Goal: Check status: Check status

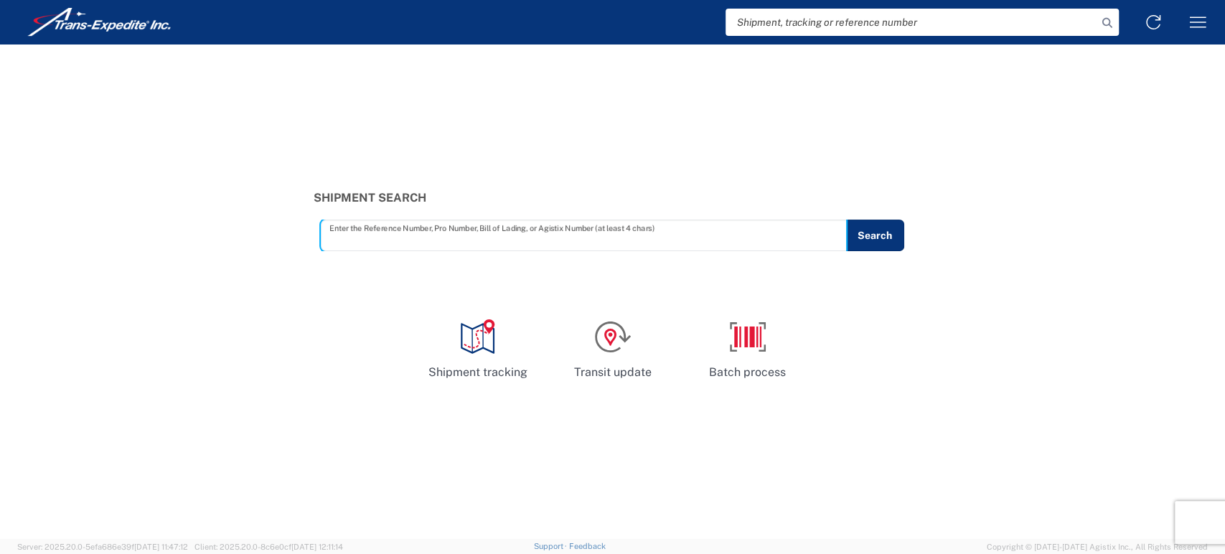
click at [419, 230] on input "text" at bounding box center [583, 235] width 509 height 25
paste input "375035120"
click at [875, 232] on button "Search" at bounding box center [874, 236] width 59 height 32
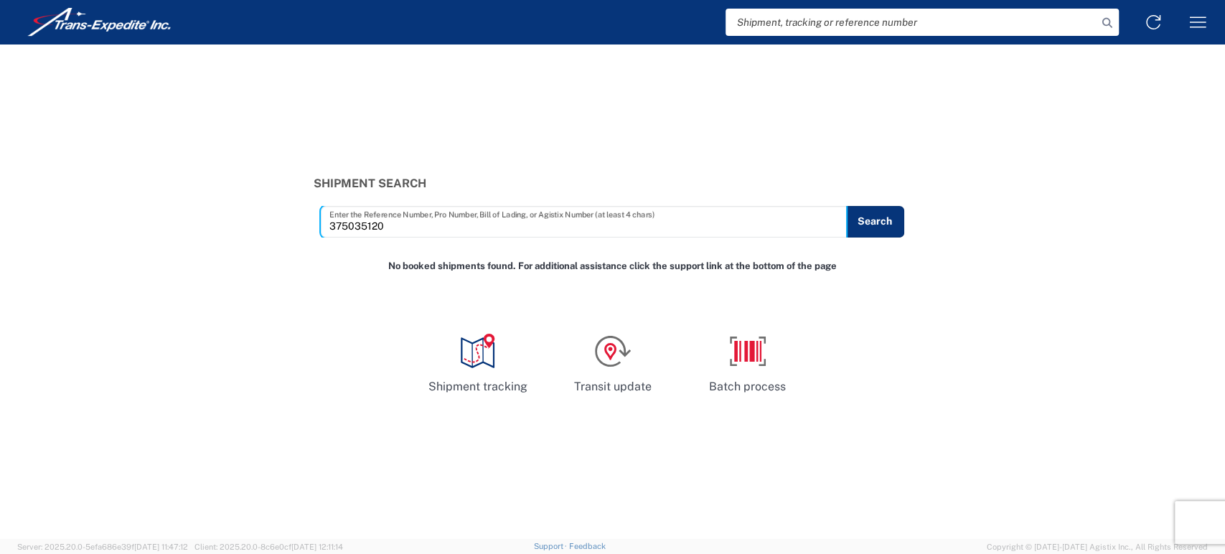
drag, startPoint x: 710, startPoint y: 216, endPoint x: -414, endPoint y: 204, distance: 1124.5
click at [0, 204] on html "Shipment tracking Transit update Batch process Shipment Search 375035120 Enter …" at bounding box center [612, 277] width 1225 height 554
paste input "1024091579"
type input "1024091579"
click at [861, 222] on button "Search" at bounding box center [874, 222] width 59 height 32
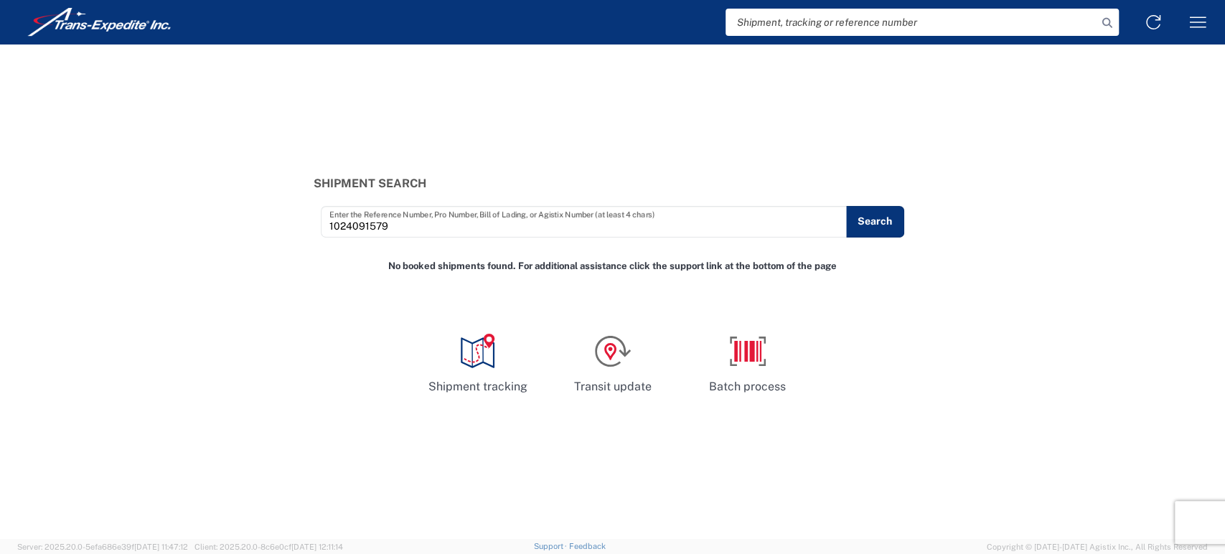
click at [877, 21] on input "search" at bounding box center [911, 22] width 372 height 27
paste input "1024091579"
type input "1024091579"
click at [1104, 20] on icon at bounding box center [1107, 23] width 20 height 20
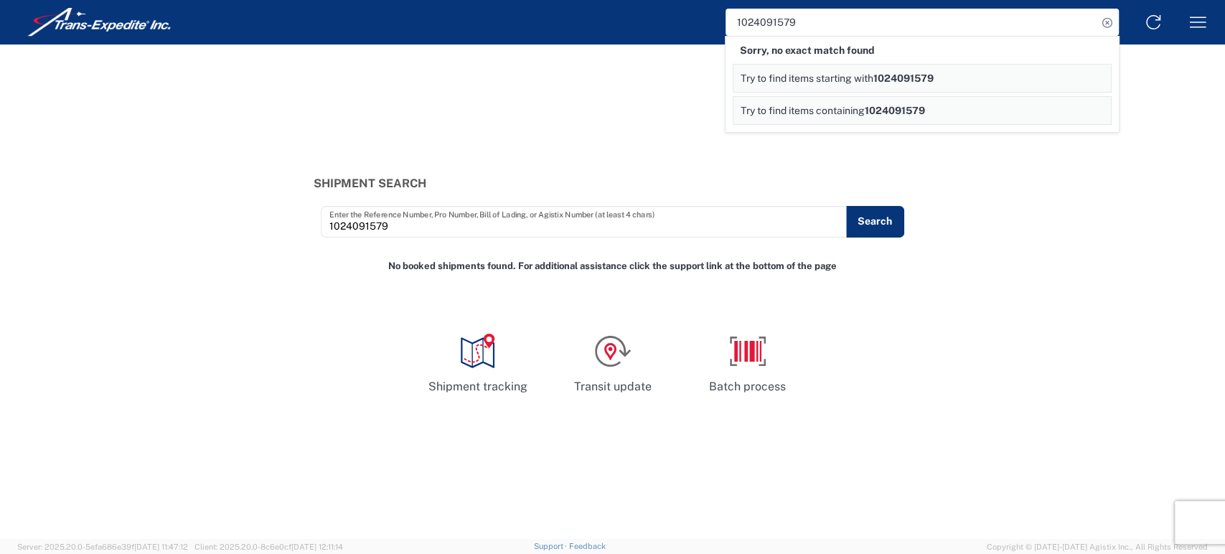
click at [914, 75] on span "1024091579" at bounding box center [903, 77] width 60 height 11
